Goal: Task Accomplishment & Management: Manage account settings

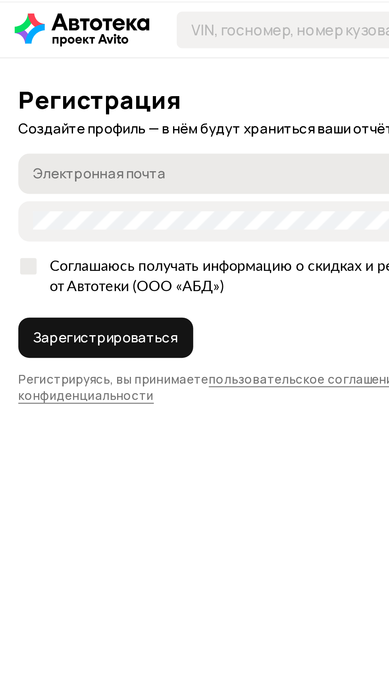
click at [101, 99] on input "Электронная почта" at bounding box center [116, 98] width 204 height 8
type input "[EMAIL_ADDRESS][DOMAIN_NAME]"
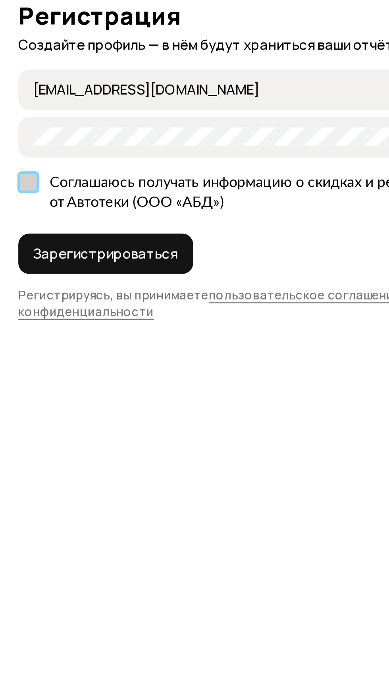
click at [13, 137] on label "Соглашаюсь получать информацию о скидках и рекламу от Автотеки (ООО «АБД»)" at bounding box center [115, 143] width 215 height 25
click at [13, 137] on input "Соглашаюсь получать информацию о скидках и рекламу от Автотеки (ООО «АБД»)" at bounding box center [10, 136] width 5 height 5
click at [12, 137] on label "Соглашаюсь получать информацию о скидках и рекламу от Автотеки (ООО «АБД»)" at bounding box center [115, 143] width 215 height 25
click at [12, 137] on input "Соглашаюсь получать информацию о скидках и рекламу от Автотеки (ООО «АБД»)" at bounding box center [10, 136] width 5 height 5
checkbox input "false"
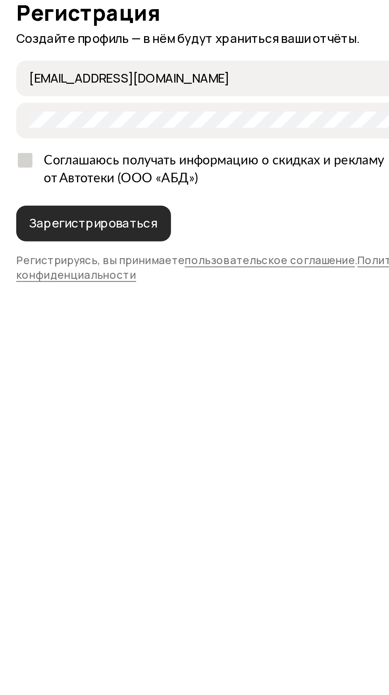
click at [36, 167] on span "Зарегистрироваться" at bounding box center [45, 170] width 63 height 8
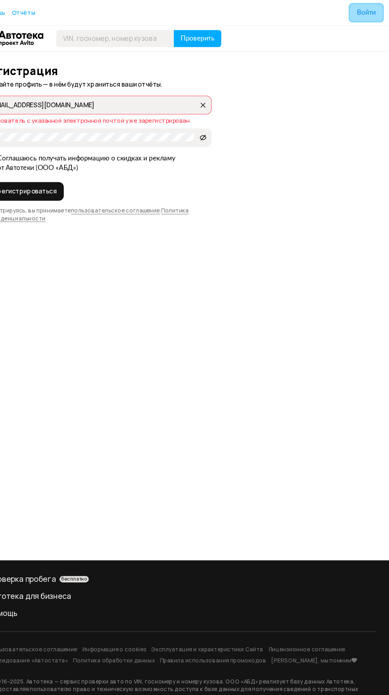
click at [374, 17] on button "Войти" at bounding box center [367, 12] width 31 height 16
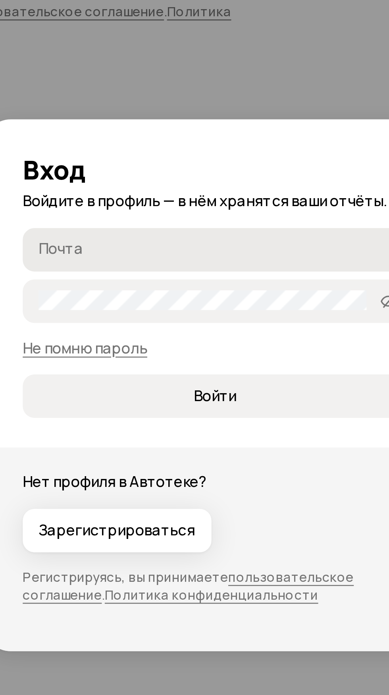
click at [202, 293] on input "Почта" at bounding box center [196, 293] width 145 height 8
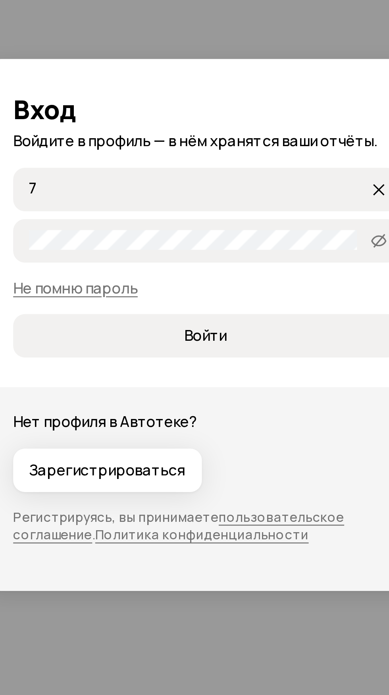
type input "79"
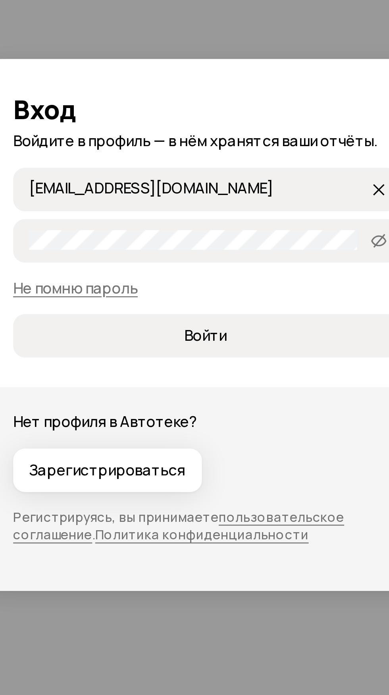
type input "[EMAIL_ADDRESS][DOMAIN_NAME]"
click at [263, 313] on icon at bounding box center [264, 313] width 6 height 8
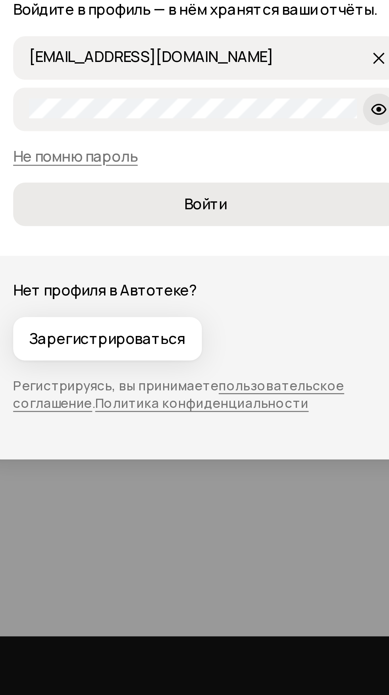
click at [210, 353] on span "Войти" at bounding box center [195, 352] width 142 height 8
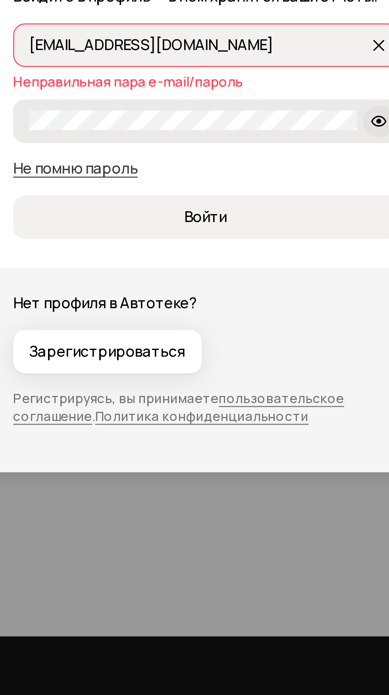
click at [154, 336] on link "Не помню пароль" at bounding box center [142, 337] width 50 height 8
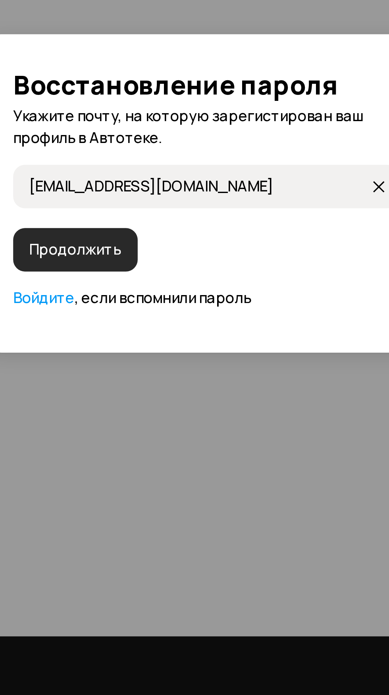
click at [143, 373] on span "Продолжить" at bounding box center [142, 370] width 37 height 8
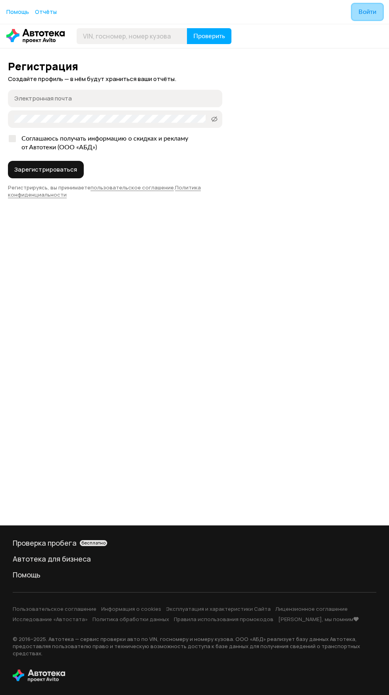
click at [374, 17] on button "Войти" at bounding box center [367, 12] width 31 height 16
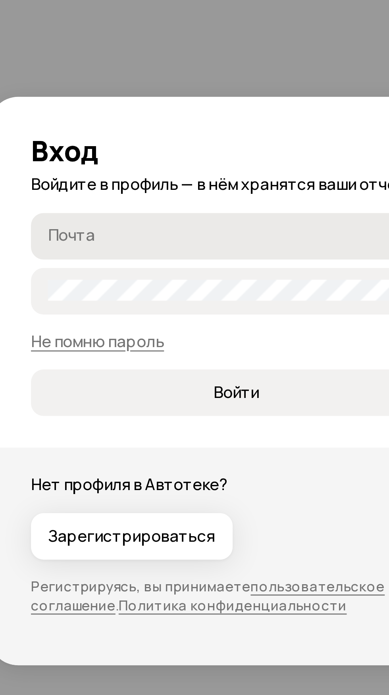
click at [214, 295] on input "Почта" at bounding box center [196, 293] width 145 height 8
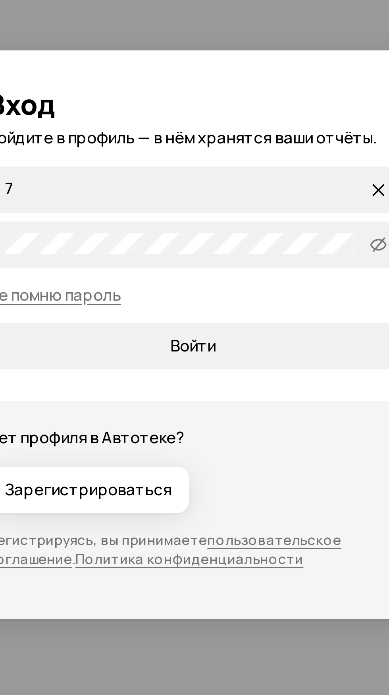
type input "79"
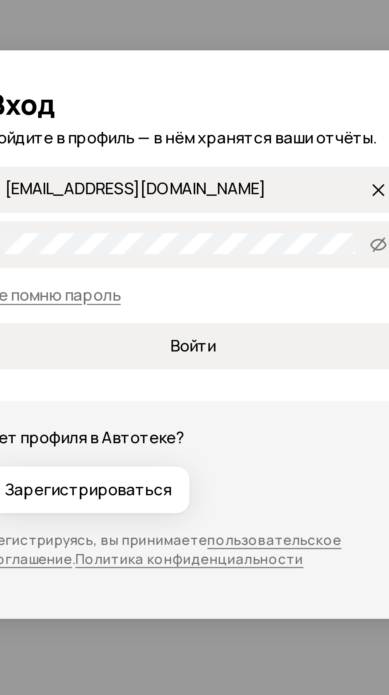
type input "[EMAIL_ADDRESS][DOMAIN_NAME]"
click at [262, 311] on icon at bounding box center [264, 313] width 6 height 8
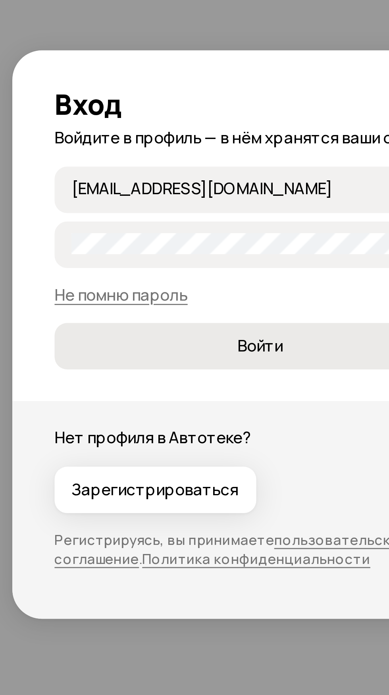
click at [205, 352] on span "Войти" at bounding box center [195, 352] width 142 height 8
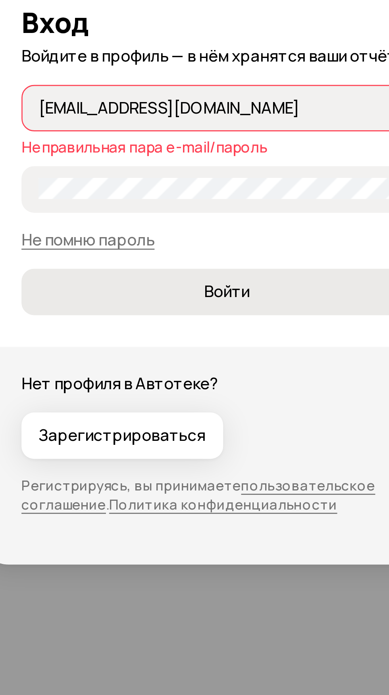
click at [213, 355] on span "Войти" at bounding box center [195, 357] width 142 height 8
click at [215, 353] on button "Войти" at bounding box center [194, 356] width 155 height 17
click at [208, 358] on span "Войти" at bounding box center [195, 357] width 142 height 8
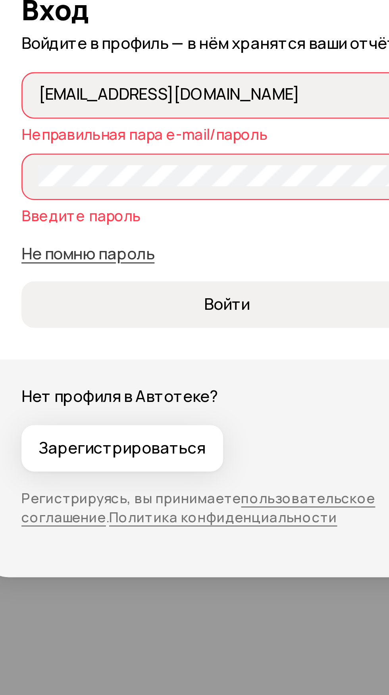
click at [155, 343] on link "Не помню пароль" at bounding box center [142, 342] width 50 height 8
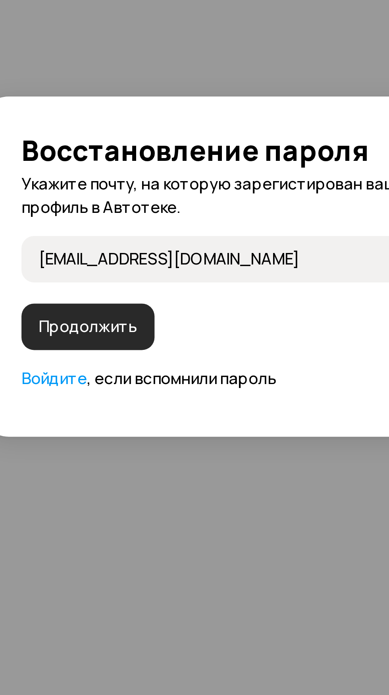
click at [144, 368] on span "Продолжить" at bounding box center [142, 370] width 37 height 8
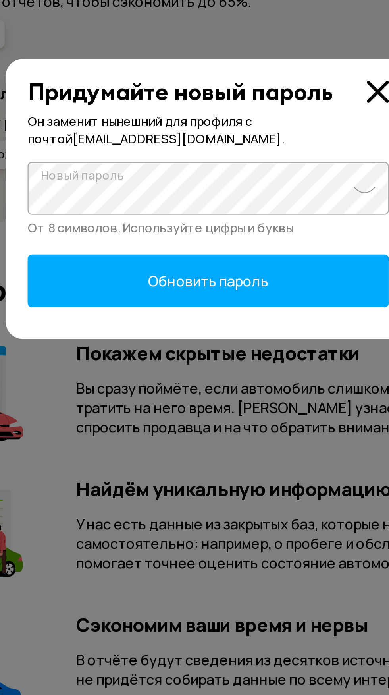
click at [212, 386] on span "Обновить пароль" at bounding box center [195, 384] width 54 height 9
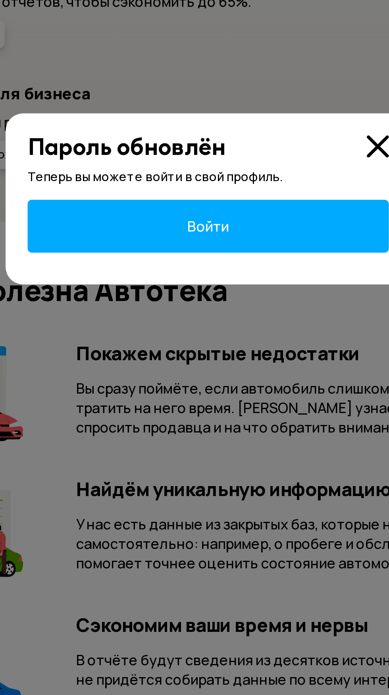
click at [215, 359] on button "Войти" at bounding box center [194, 360] width 163 height 24
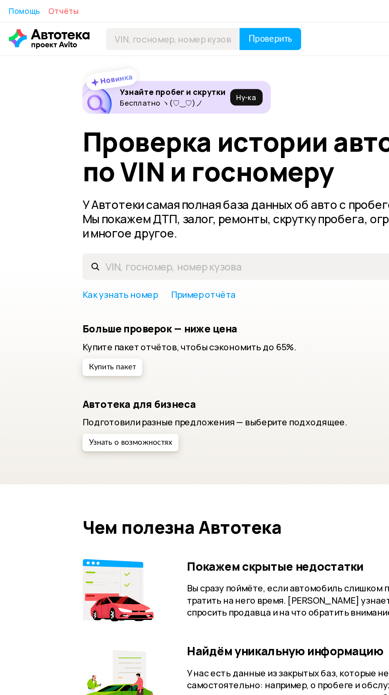
click at [42, 6] on span "Отчёты" at bounding box center [46, 8] width 22 height 8
click at [49, 10] on span "Отчёты" at bounding box center [46, 8] width 22 height 8
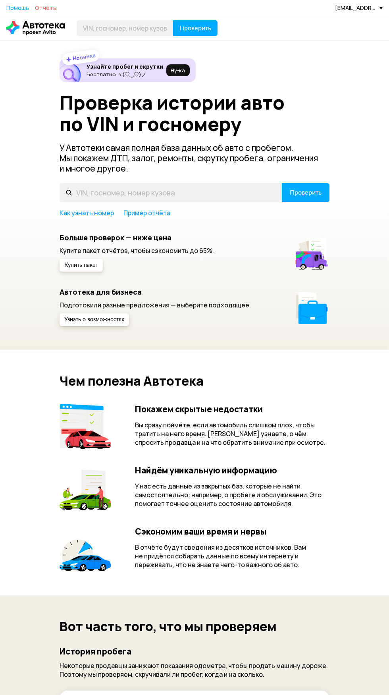
click at [52, 7] on span "Отчёты" at bounding box center [46, 8] width 22 height 8
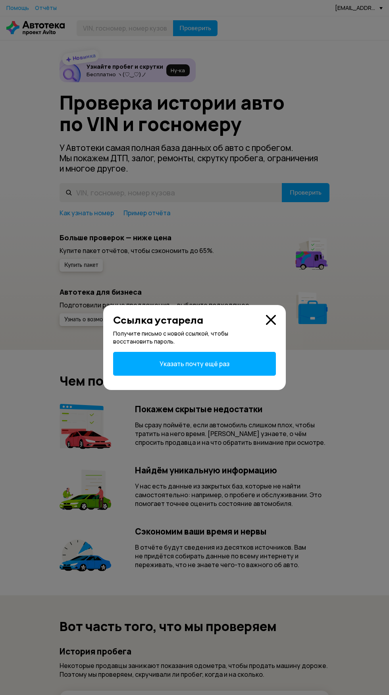
click at [275, 321] on icon at bounding box center [271, 320] width 10 height 10
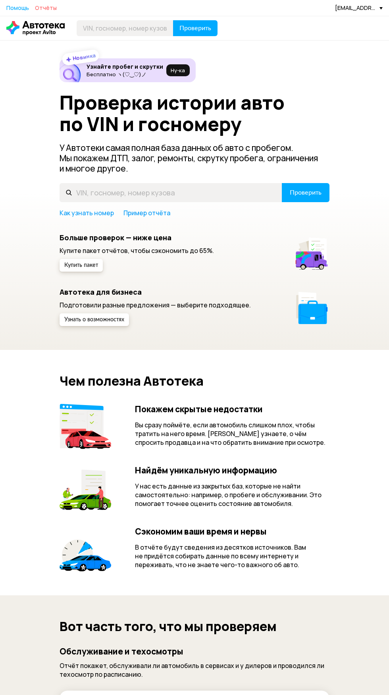
click at [46, 5] on span "Отчёты" at bounding box center [46, 8] width 22 height 8
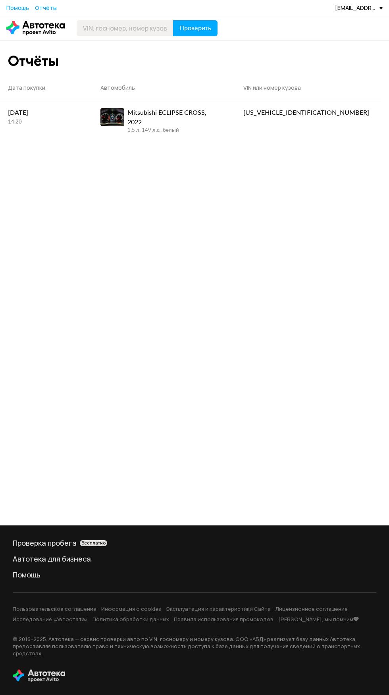
click at [368, 10] on div "[EMAIL_ADDRESS][DOMAIN_NAME]" at bounding box center [359, 8] width 48 height 8
click at [277, 275] on div "Отчёты Дата покупки Автомобиль VIN или номер кузова [DATE] 14:20 Mitsubishi ECL…" at bounding box center [194, 283] width 389 height 485
click at [373, 8] on div "[EMAIL_ADDRESS][DOMAIN_NAME]" at bounding box center [359, 8] width 48 height 8
click at [358, 113] on span "Выйти" at bounding box center [346, 104] width 74 height 20
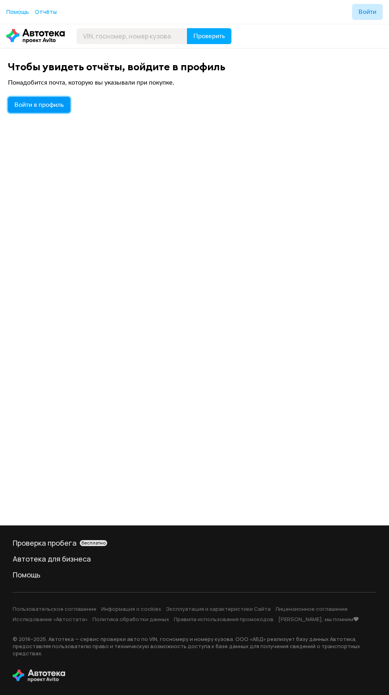
click at [66, 111] on button "Войти в профиль" at bounding box center [39, 105] width 62 height 16
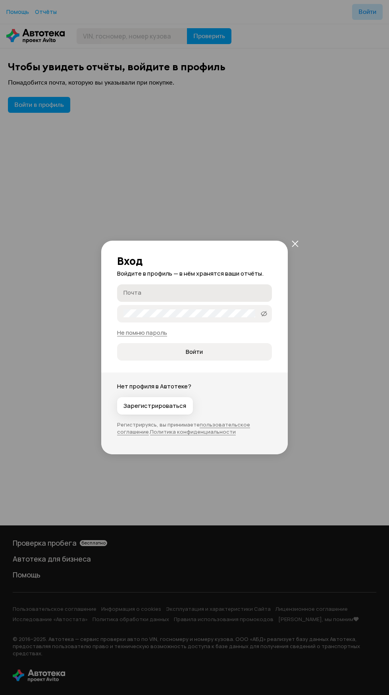
click at [228, 295] on input "Почта" at bounding box center [196, 293] width 145 height 8
click at [216, 296] on input "Почта" at bounding box center [196, 293] width 145 height 8
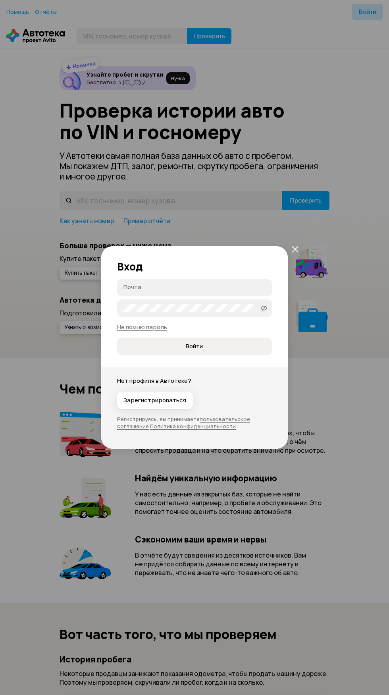
click at [364, 490] on div "Вход Почта Пароль   Не помню пароль Войти Нет профиля в Автотеке? Зарегистриров…" at bounding box center [194, 347] width 389 height 695
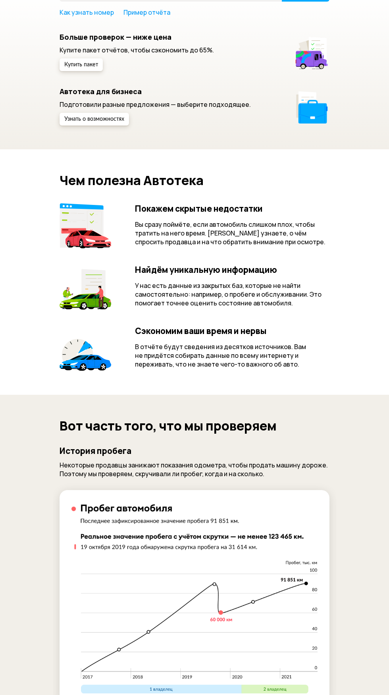
scroll to position [217, 0]
